Goal: Task Accomplishment & Management: Complete application form

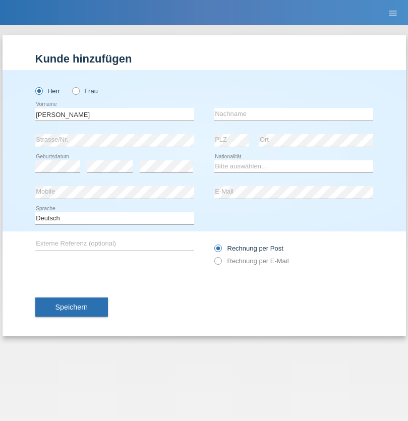
type input "Varga"
click at [293, 114] on input "text" at bounding box center [293, 114] width 159 height 13
type input "Florin"
select select "RO"
select select "C"
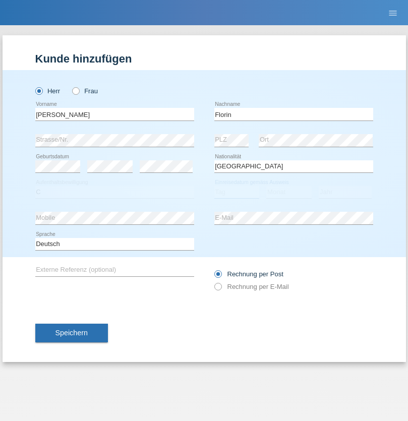
select select "29"
select select "02"
select select "2021"
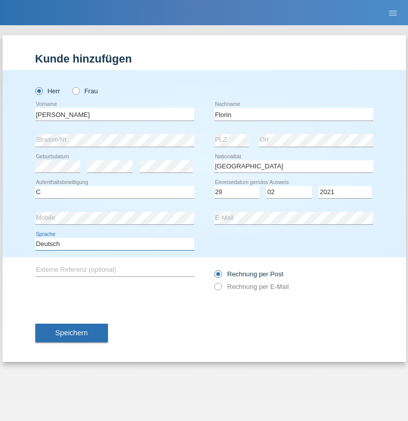
select select "en"
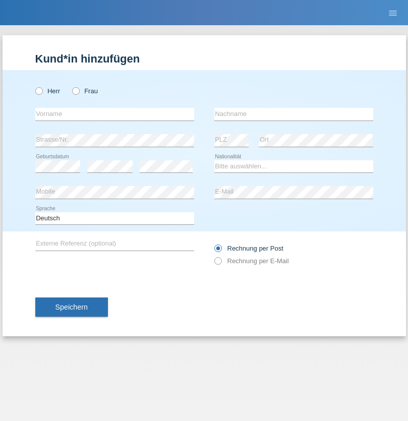
radio input "true"
click at [114, 114] on input "text" at bounding box center [114, 114] width 159 height 13
type input "[PERSON_NAME]"
click at [293, 114] on input "text" at bounding box center [293, 114] width 159 height 13
type input "Krebs"
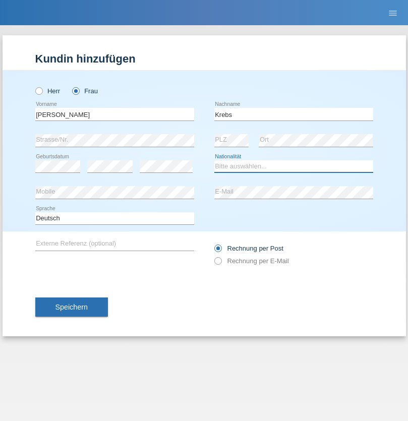
select select "CH"
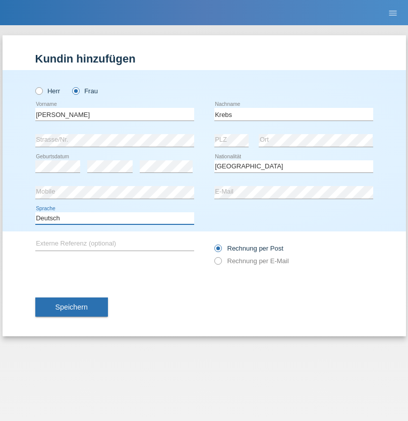
select select "en"
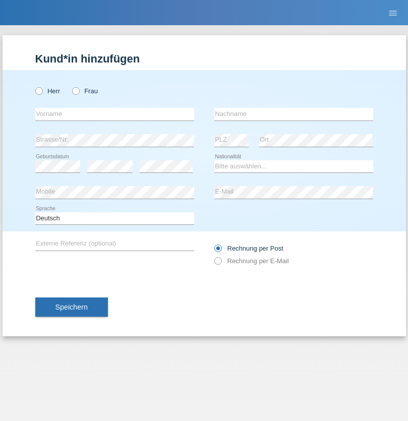
radio input "true"
click at [114, 114] on input "text" at bounding box center [114, 114] width 159 height 13
type input "Qovanaj"
click at [293, 114] on input "text" at bounding box center [293, 114] width 159 height 13
type input "Shaban"
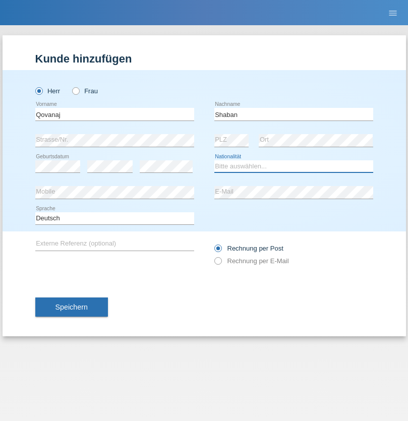
select select "CH"
radio input "true"
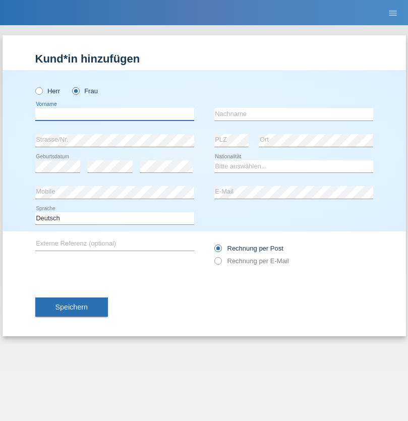
click at [114, 114] on input "text" at bounding box center [114, 114] width 159 height 13
type input "jennifer"
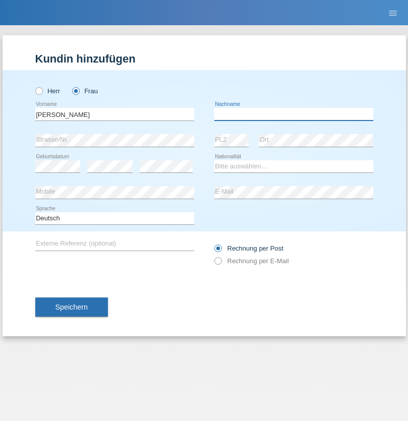
click at [293, 114] on input "text" at bounding box center [293, 114] width 159 height 13
type input "löffel"
select select "CH"
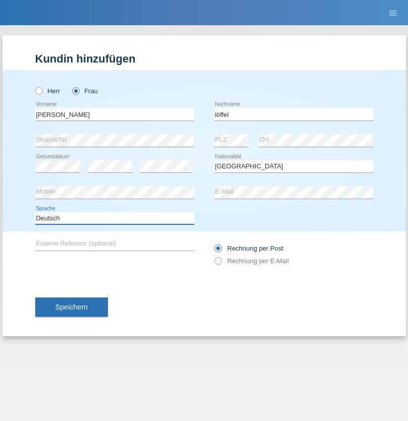
select select "en"
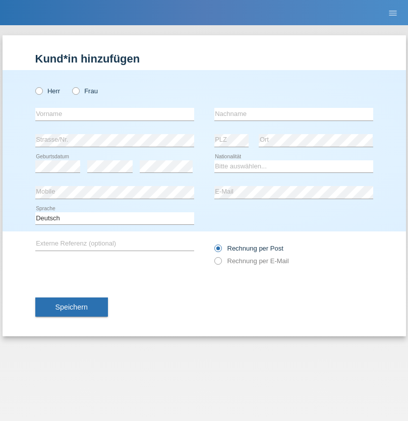
radio input "true"
click at [114, 114] on input "text" at bounding box center [114, 114] width 159 height 13
type input "Matusa"
click at [293, 114] on input "text" at bounding box center [293, 114] width 159 height 13
type input "Marian valentin"
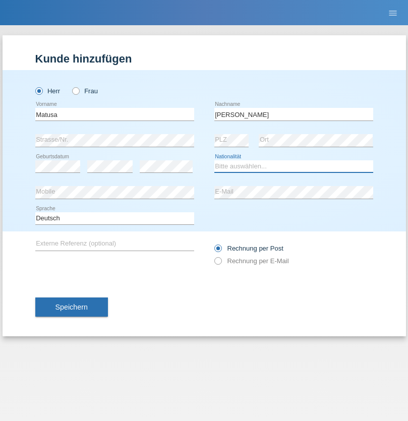
select select "RO"
select select "C"
select select "01"
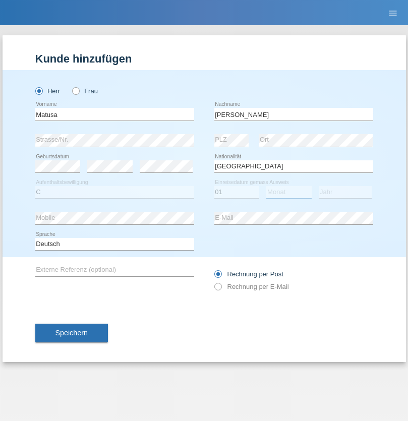
select select "06"
select select "2016"
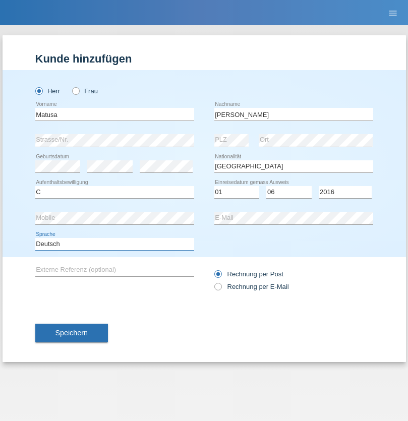
select select "en"
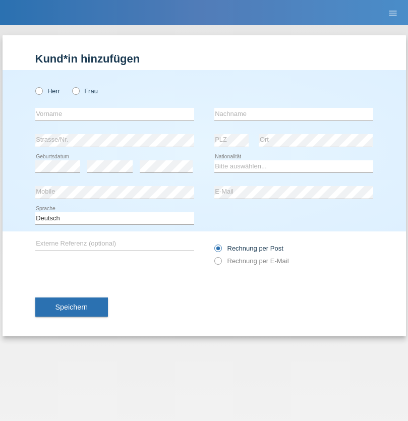
radio input "true"
click at [114, 114] on input "text" at bounding box center [114, 114] width 159 height 13
type input "Cedric"
click at [293, 114] on input "text" at bounding box center [293, 114] width 159 height 13
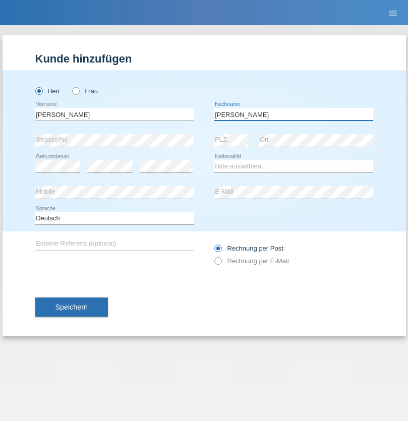
type input "Keller"
select select "CH"
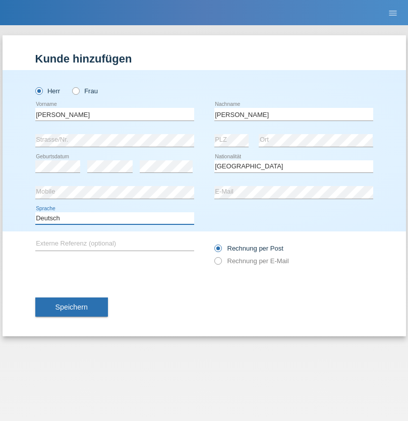
select select "en"
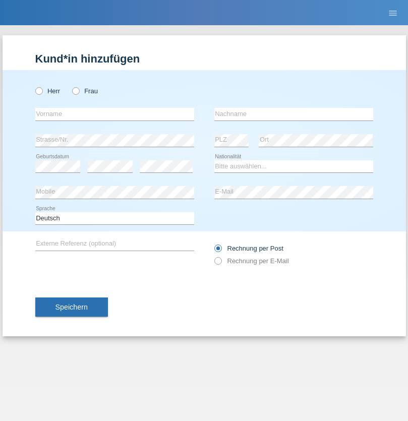
radio input "true"
click at [114, 114] on input "text" at bounding box center [114, 114] width 159 height 13
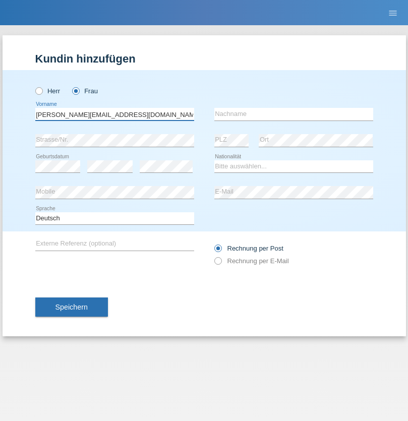
type input "Jasmine.hylaj@gmail.com"
click at [293, 114] on input "text" at bounding box center [293, 114] width 159 height 13
type input "Hylaj"
select select "CH"
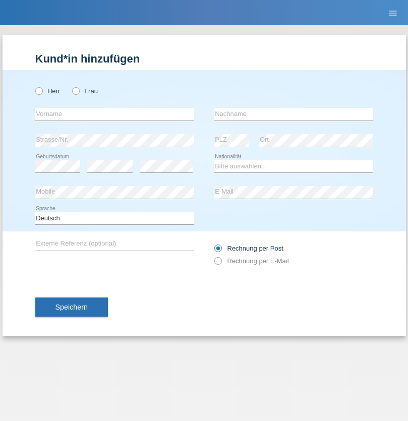
radio input "true"
click at [114, 114] on input "text" at bounding box center [114, 114] width 159 height 13
type input "luka"
click at [293, 114] on input "text" at bounding box center [293, 114] width 159 height 13
type input "kocic"
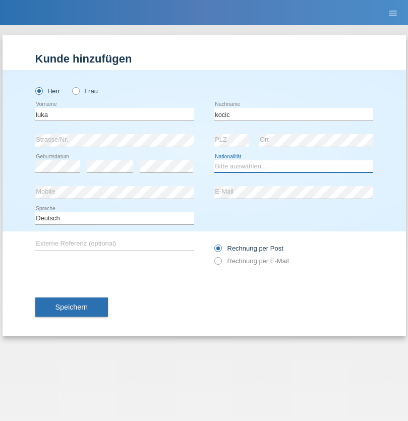
select select "RS"
select select "C"
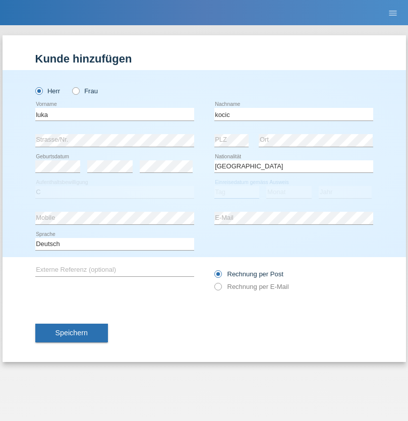
select select "21"
select select "04"
select select "1999"
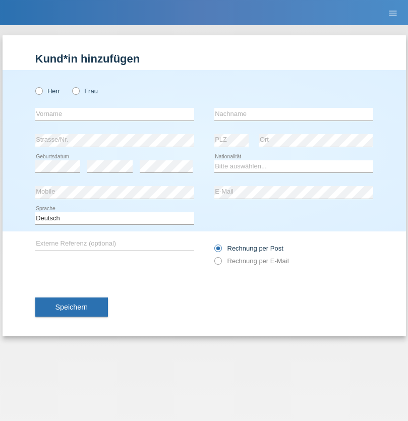
radio input "true"
click at [114, 114] on input "text" at bounding box center [114, 114] width 159 height 13
type input "Marian"
click at [293, 114] on input "text" at bounding box center [293, 114] width 159 height 13
type input "Matusa"
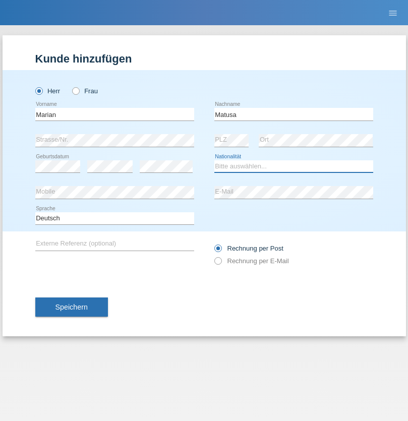
select select "RO"
select select "C"
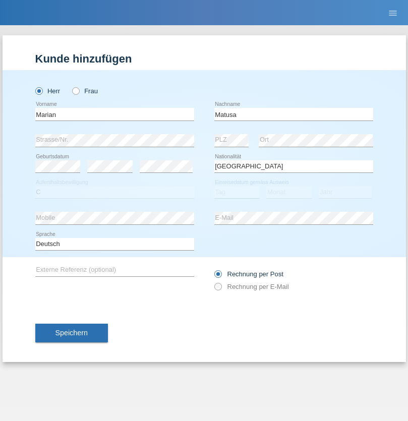
select select "01"
select select "06"
select select "2016"
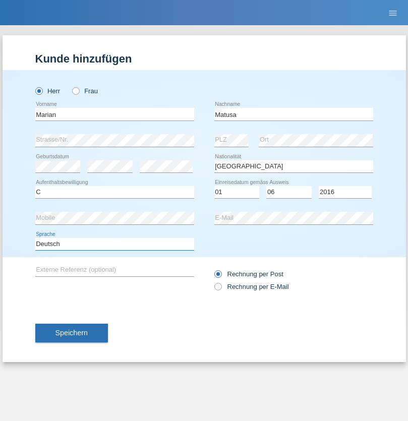
select select "en"
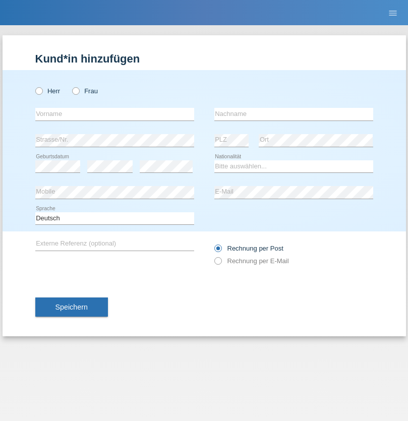
radio input "true"
click at [114, 114] on input "text" at bounding box center [114, 114] width 159 height 13
type input "Marco"
click at [293, 114] on input "text" at bounding box center [293, 114] width 159 height 13
type input "Weinlein"
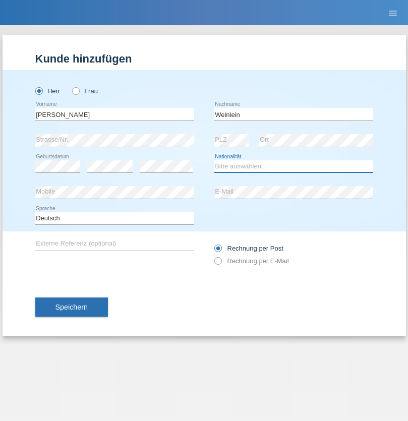
select select "CH"
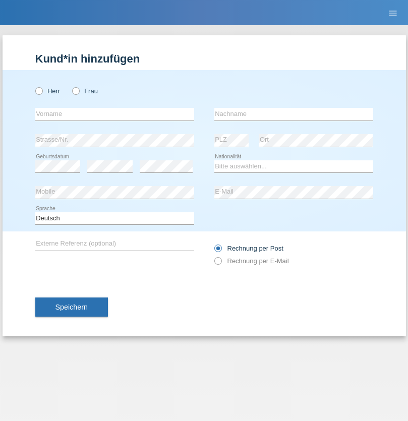
radio input "true"
click at [114, 114] on input "text" at bounding box center [114, 114] width 159 height 13
type input "Jashari lmeri"
click at [293, 114] on input "text" at bounding box center [293, 114] width 159 height 13
type input "Rabije"
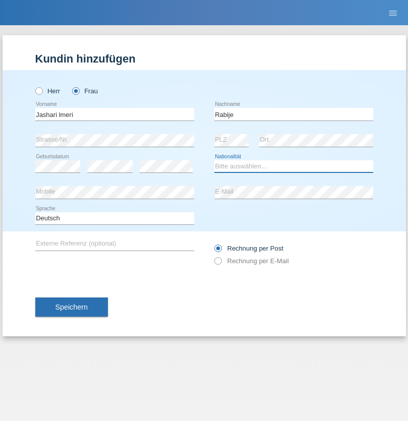
select select "CH"
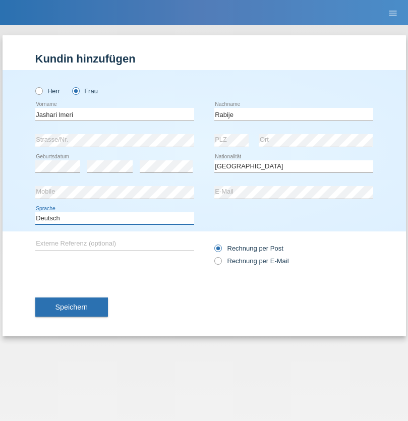
select select "en"
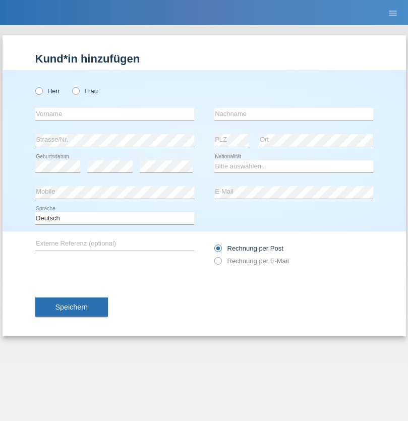
radio input "true"
click at [114, 114] on input "text" at bounding box center [114, 114] width 159 height 13
type input "firat"
click at [293, 114] on input "text" at bounding box center [293, 114] width 159 height 13
type input "kara"
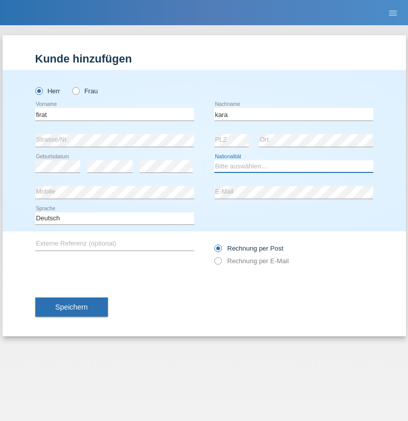
select select "CH"
radio input "true"
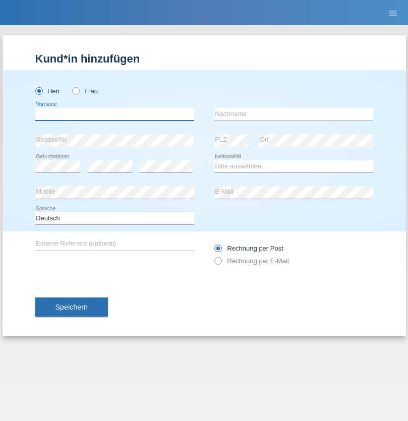
click at [114, 114] on input "text" at bounding box center [114, 114] width 159 height 13
type input "Gigov"
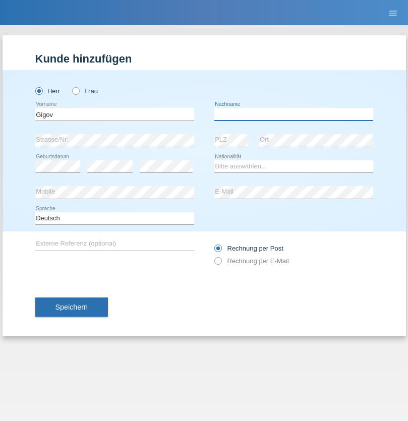
click at [293, 114] on input "text" at bounding box center [293, 114] width 159 height 13
type input "Zhan"
select select "BG"
select select "C"
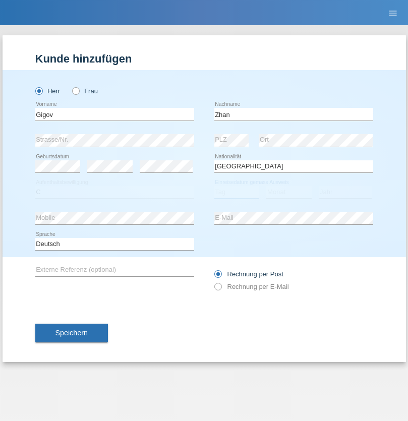
select select "23"
select select "10"
select select "2021"
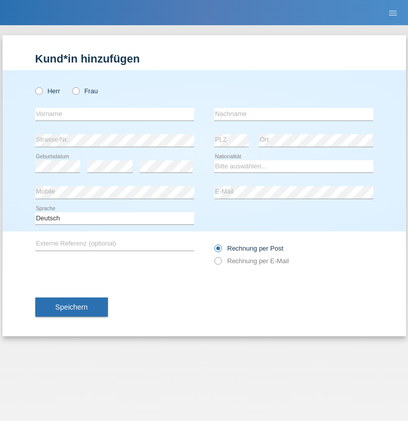
radio input "true"
click at [114, 114] on input "text" at bounding box center [114, 114] width 159 height 13
type input "Amand"
click at [293, 114] on input "text" at bounding box center [293, 114] width 159 height 13
type input "Pires"
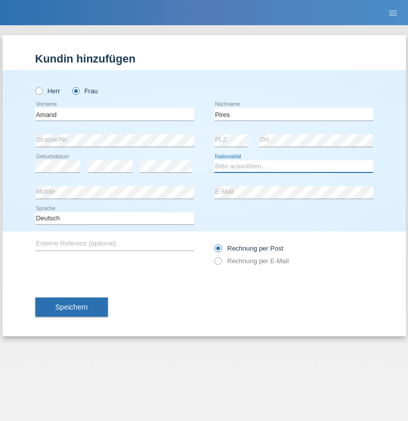
select select "CH"
radio input "true"
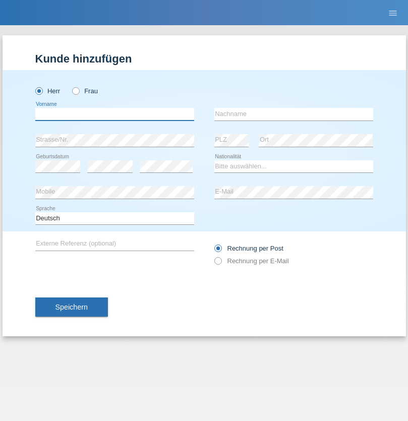
click at [114, 114] on input "text" at bounding box center [114, 114] width 159 height 13
type input "[PERSON_NAME]"
click at [293, 114] on input "text" at bounding box center [293, 114] width 159 height 13
type input "Saidi"
select select "CH"
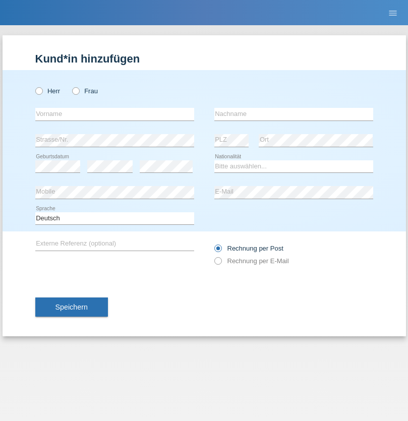
radio input "true"
click at [114, 114] on input "text" at bounding box center [114, 114] width 159 height 13
type input "Edinson Maurício"
click at [293, 114] on input "text" at bounding box center [293, 114] width 159 height 13
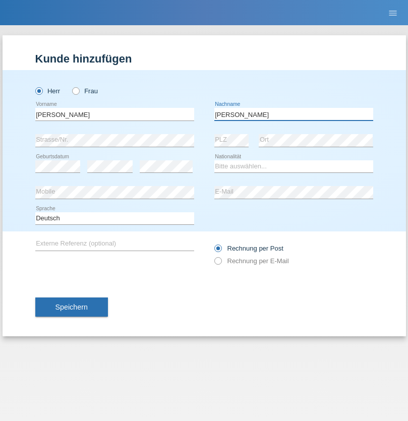
type input "Branquinho Alexander"
select select "PT"
select select "C"
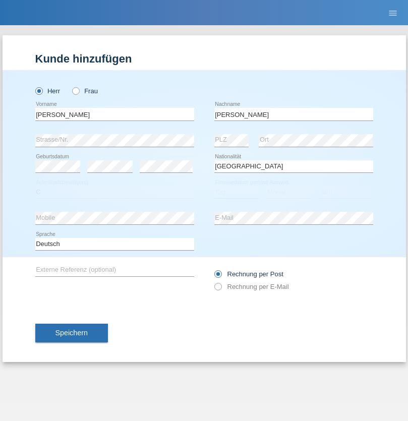
select select "23"
select select "08"
select select "2021"
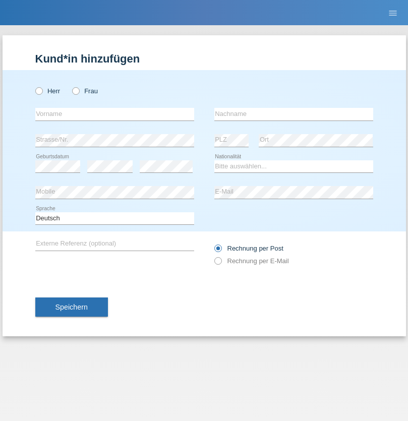
radio input "true"
click at [114, 114] on input "text" at bounding box center [114, 114] width 159 height 13
type input "[PERSON_NAME]"
click at [293, 114] on input "text" at bounding box center [293, 114] width 159 height 13
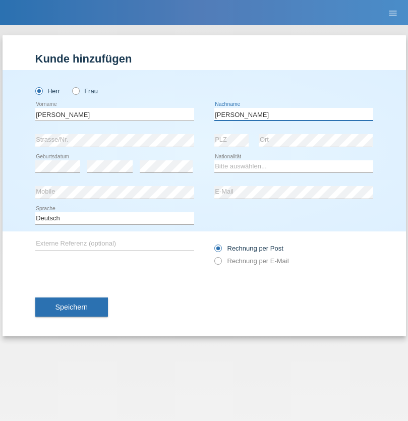
type input "[PERSON_NAME]"
select select "CH"
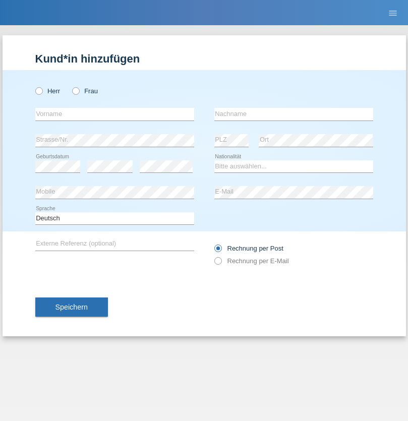
radio input "true"
click at [114, 114] on input "text" at bounding box center [114, 114] width 159 height 13
type input "Szilvia"
click at [293, 114] on input "text" at bounding box center [293, 114] width 159 height 13
type input "Olakh"
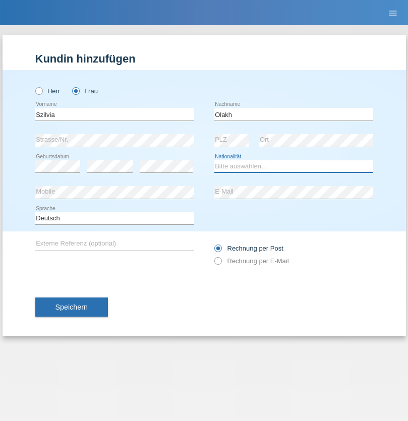
select select "UA"
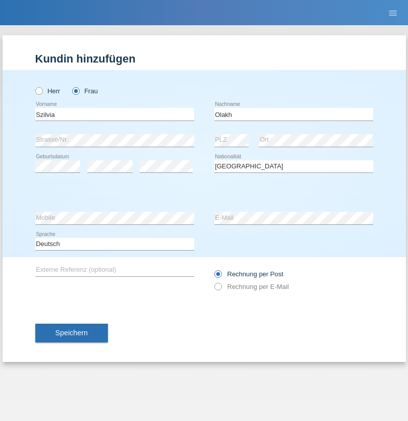
select select "C"
select select "16"
select select "09"
select select "2021"
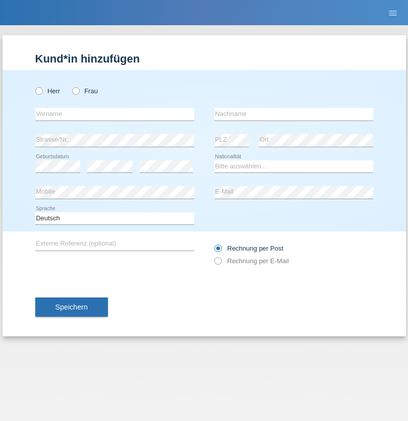
radio input "true"
click at [114, 114] on input "text" at bounding box center [114, 114] width 159 height 13
type input "Asrit"
click at [293, 114] on input "text" at bounding box center [293, 114] width 159 height 13
type input "Kupa"
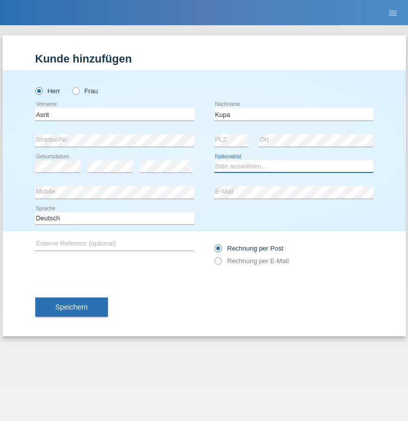
select select "MK"
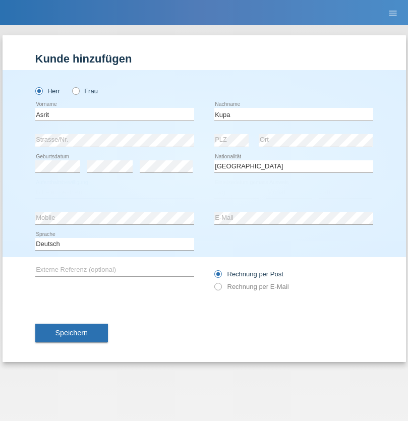
select select "C"
select select "27"
select select "05"
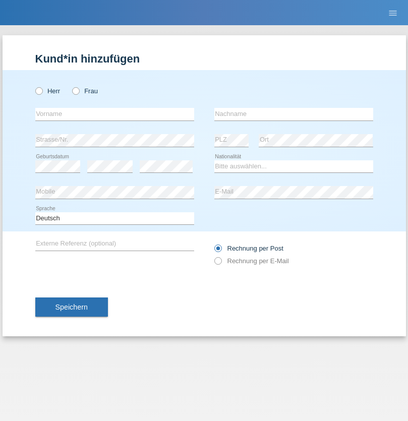
radio input "true"
click at [114, 114] on input "text" at bounding box center [114, 114] width 159 height 13
type input "[PERSON_NAME]"
click at [293, 114] on input "text" at bounding box center [293, 114] width 159 height 13
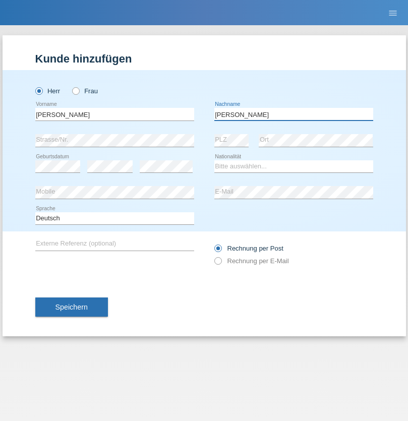
type input "Abbas"
select select "SY"
select select "C"
select select "16"
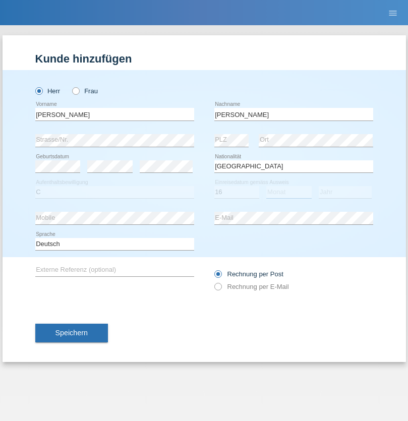
select select "09"
select select "2021"
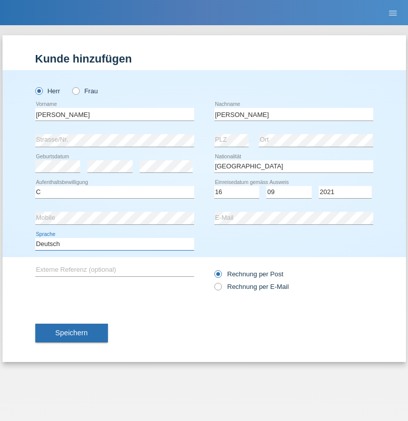
select select "en"
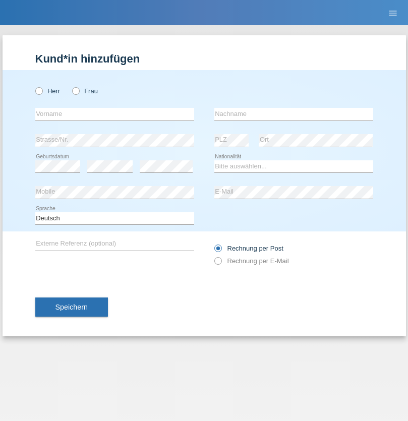
radio input "true"
select select "CH"
radio input "true"
click at [114, 114] on input "text" at bounding box center [114, 114] width 159 height 13
type input "[PERSON_NAME]"
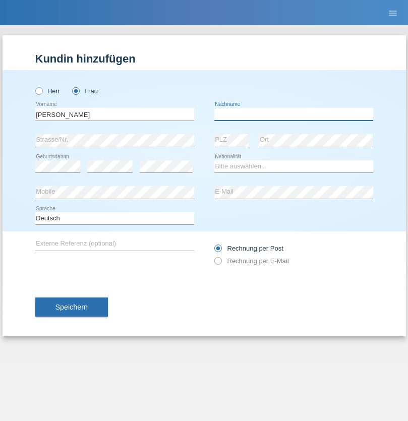
click at [293, 114] on input "text" at bounding box center [293, 114] width 159 height 13
type input "Bacic"
select select "CH"
